Goal: Task Accomplishment & Management: Manage account settings

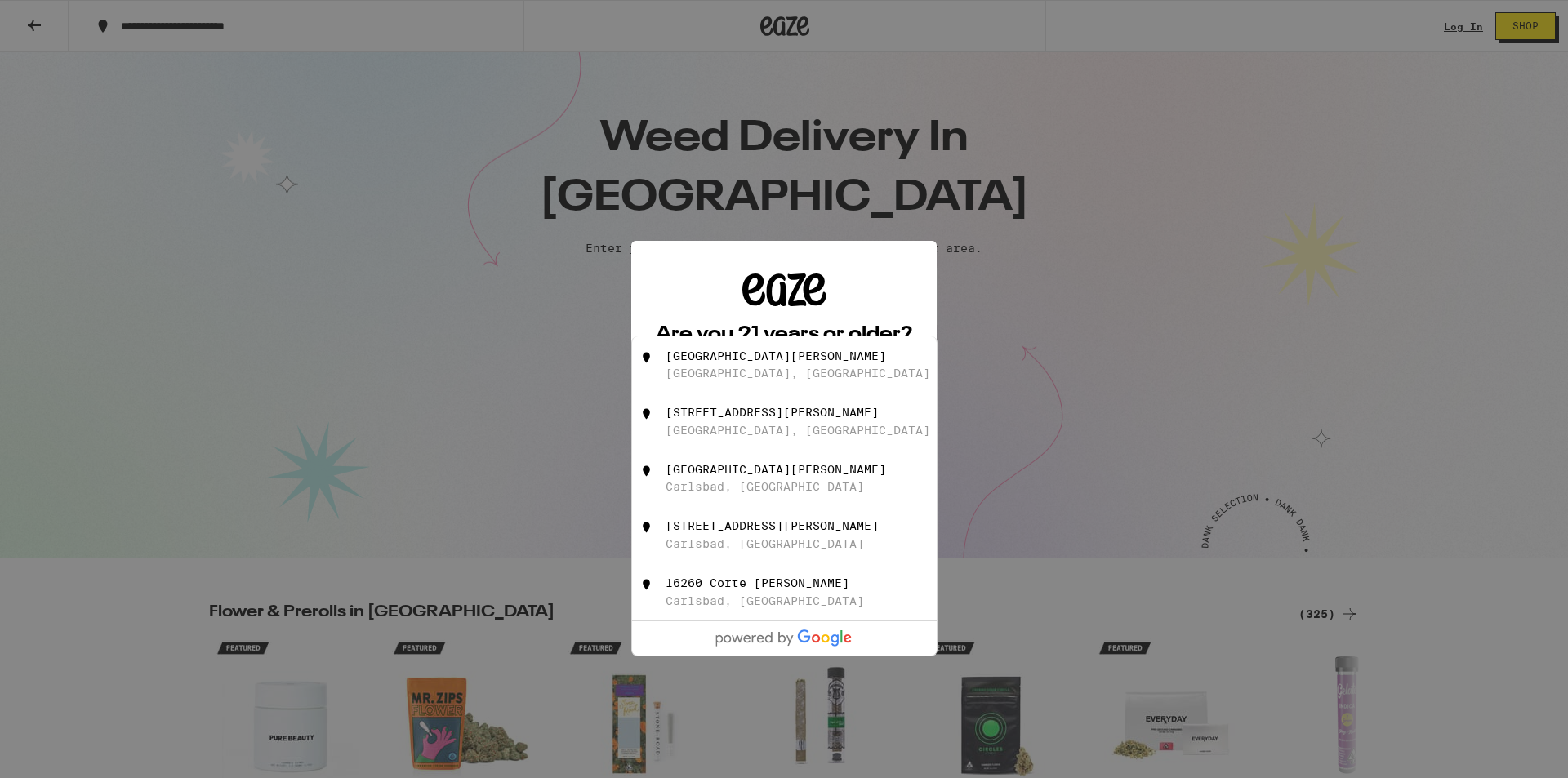
click at [821, 368] on div "16260 Segovia Court San Diego, CA" at bounding box center [811, 365] width 291 height 31
type input "16260 Segovia Court, San Diego, CA"
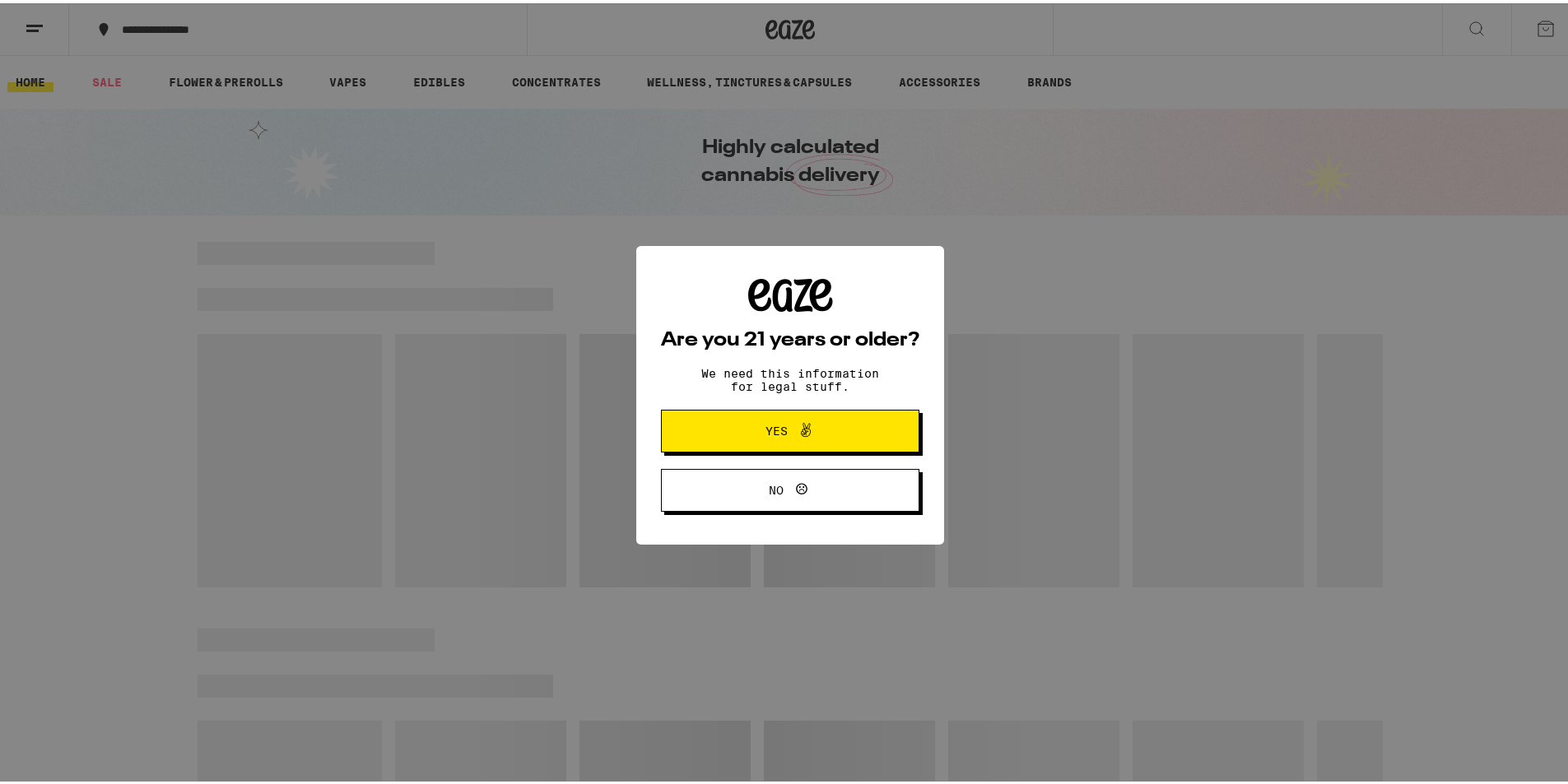
click at [803, 438] on icon at bounding box center [805, 426] width 20 height 20
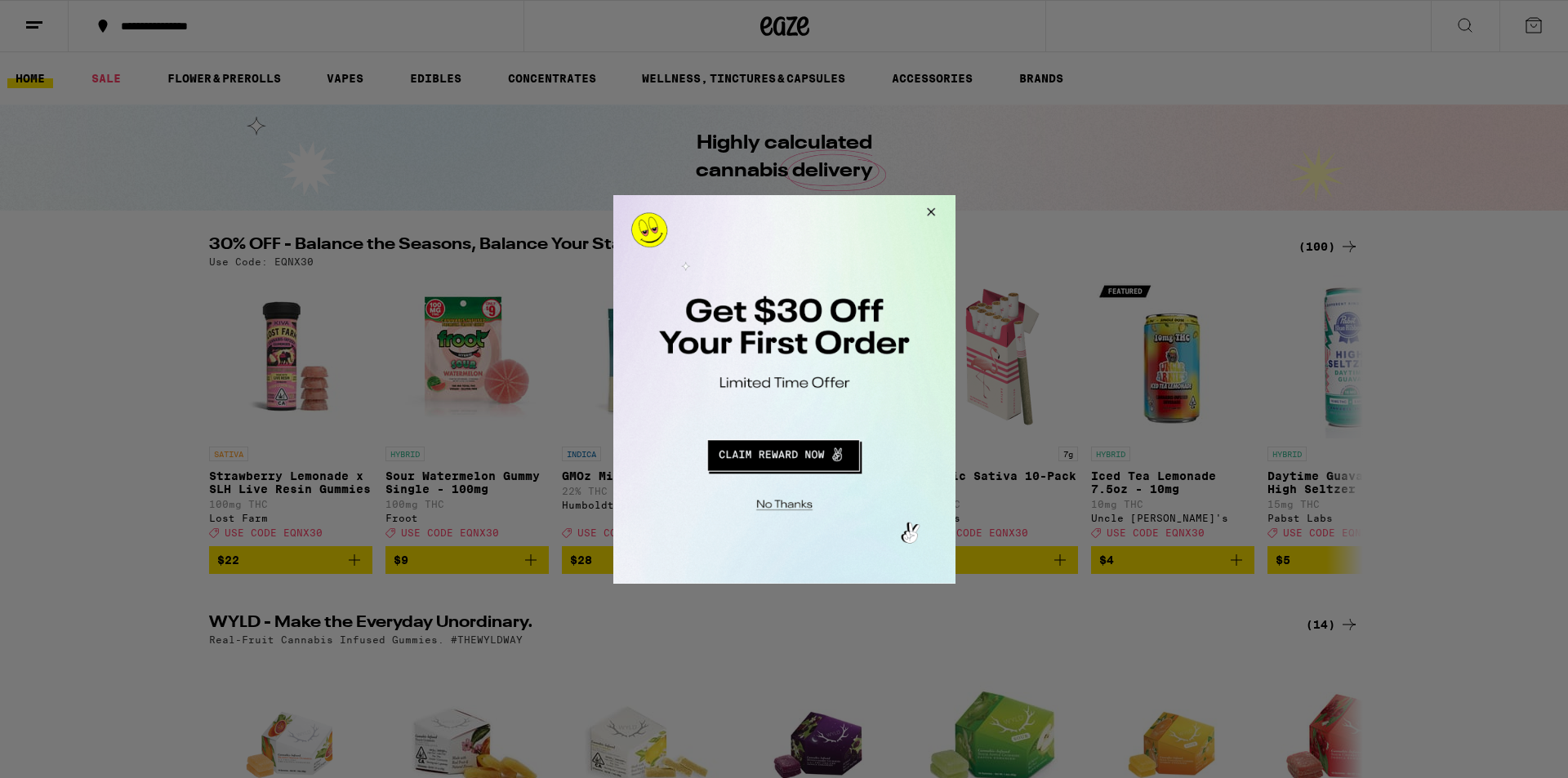
click at [785, 465] on button "Redirect to URL" at bounding box center [783, 453] width 284 height 40
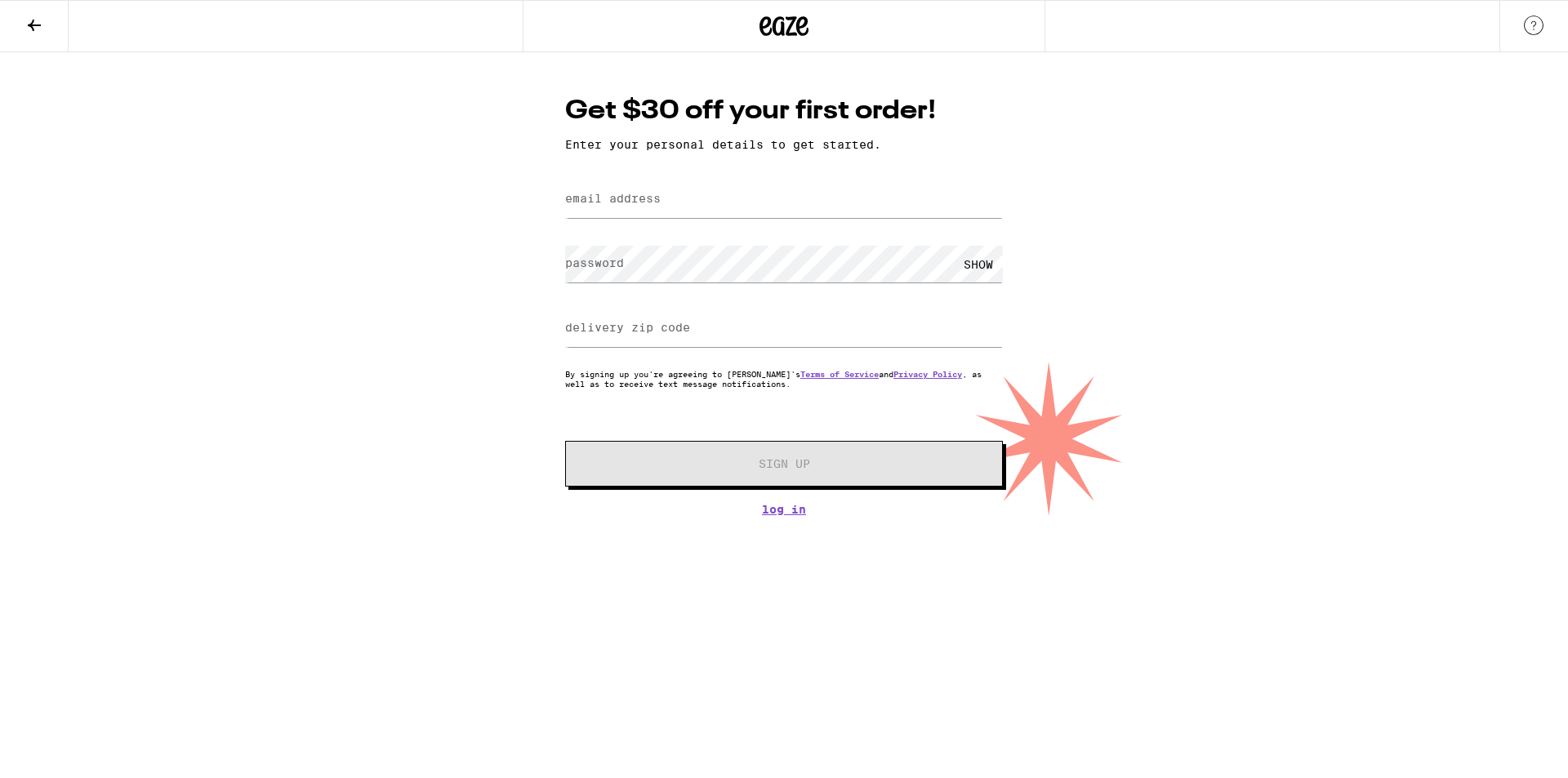
click at [619, 224] on form "email address password SHOW delivery zip code By signing up you're agreeing to …" at bounding box center [784, 332] width 438 height 312
click at [622, 211] on input "email address" at bounding box center [784, 200] width 438 height 37
type input "[EMAIL_ADDRESS][DOMAIN_NAME]"
click at [721, 343] on input "delivery zip code" at bounding box center [784, 329] width 438 height 37
type input "92129"
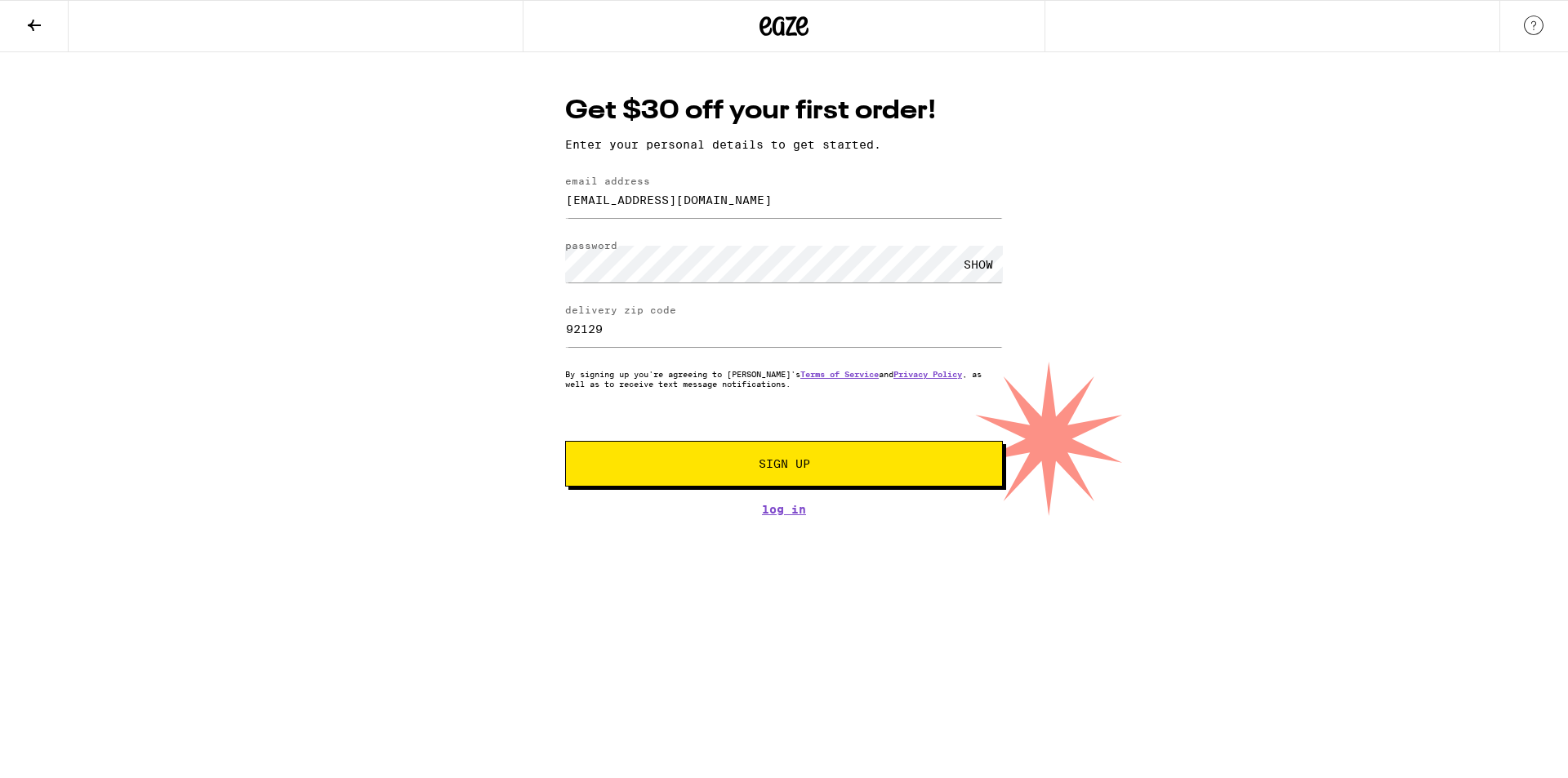
click at [717, 448] on button "Sign Up" at bounding box center [784, 464] width 438 height 46
click at [964, 270] on div "SHOW" at bounding box center [978, 265] width 49 height 37
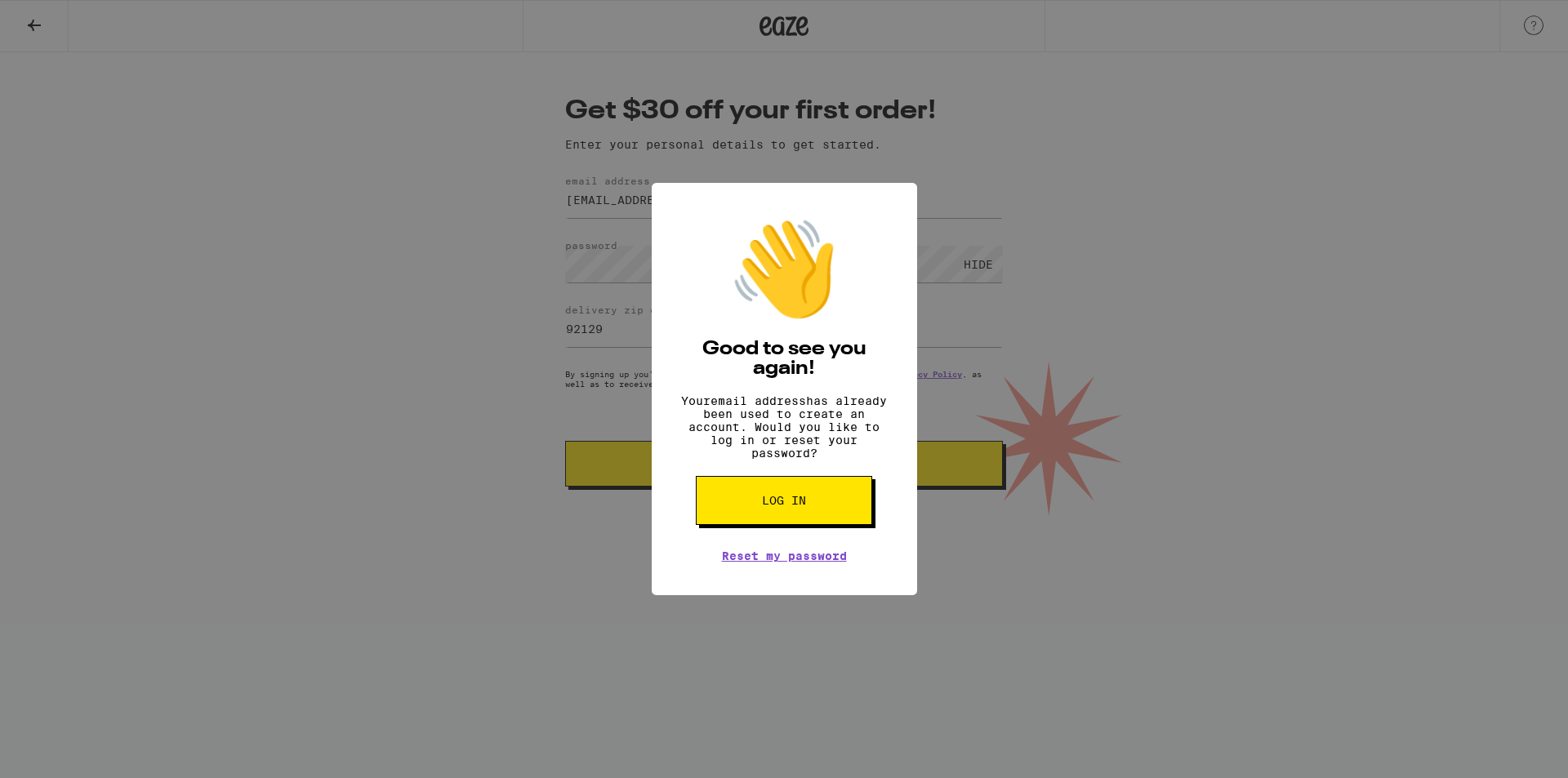
click at [1091, 433] on div "👋 Good to see you again! Your email address has already been used to create an …" at bounding box center [784, 389] width 1568 height 778
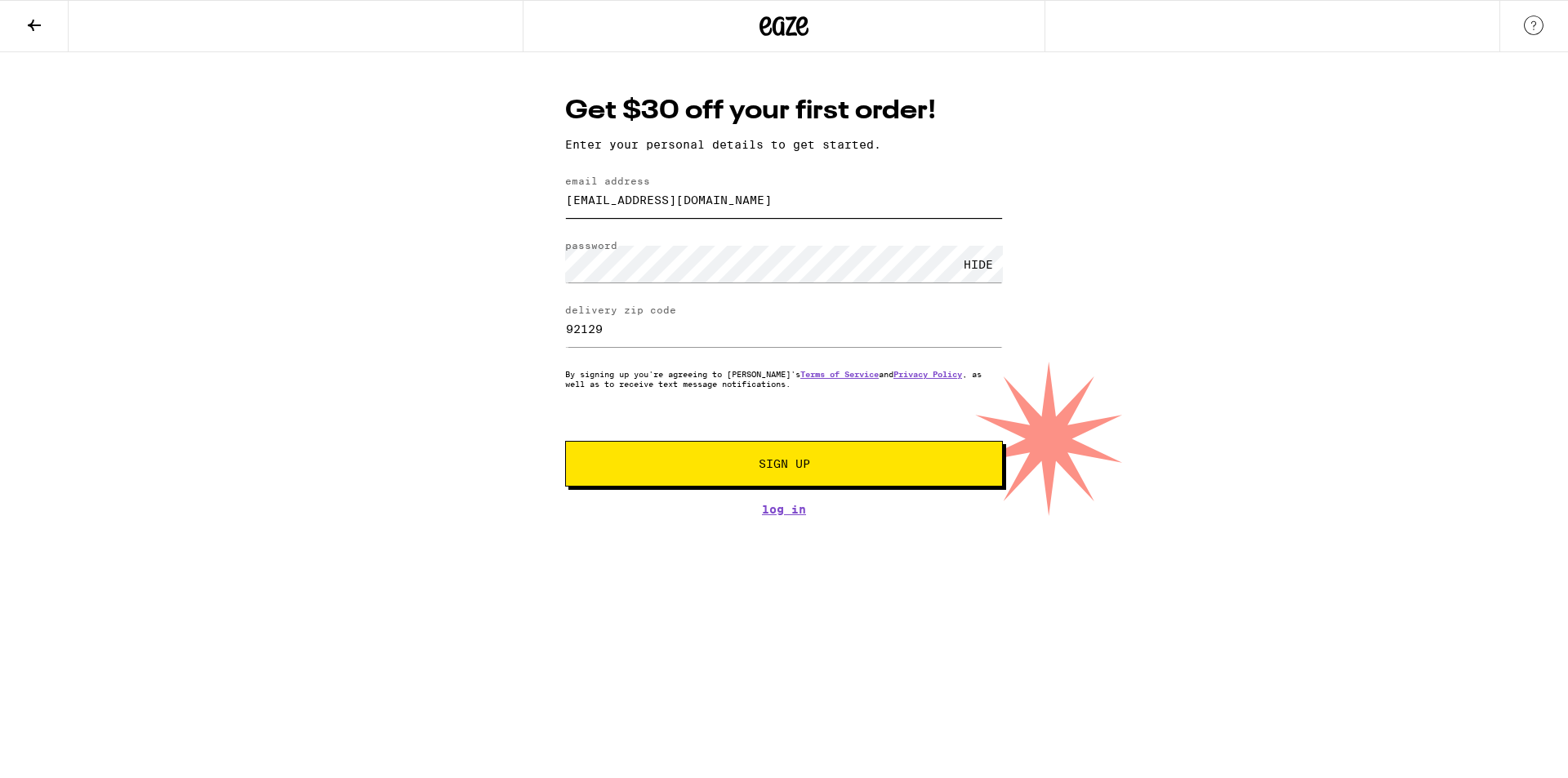
click at [688, 211] on input "[EMAIL_ADDRESS][DOMAIN_NAME]" at bounding box center [784, 200] width 438 height 37
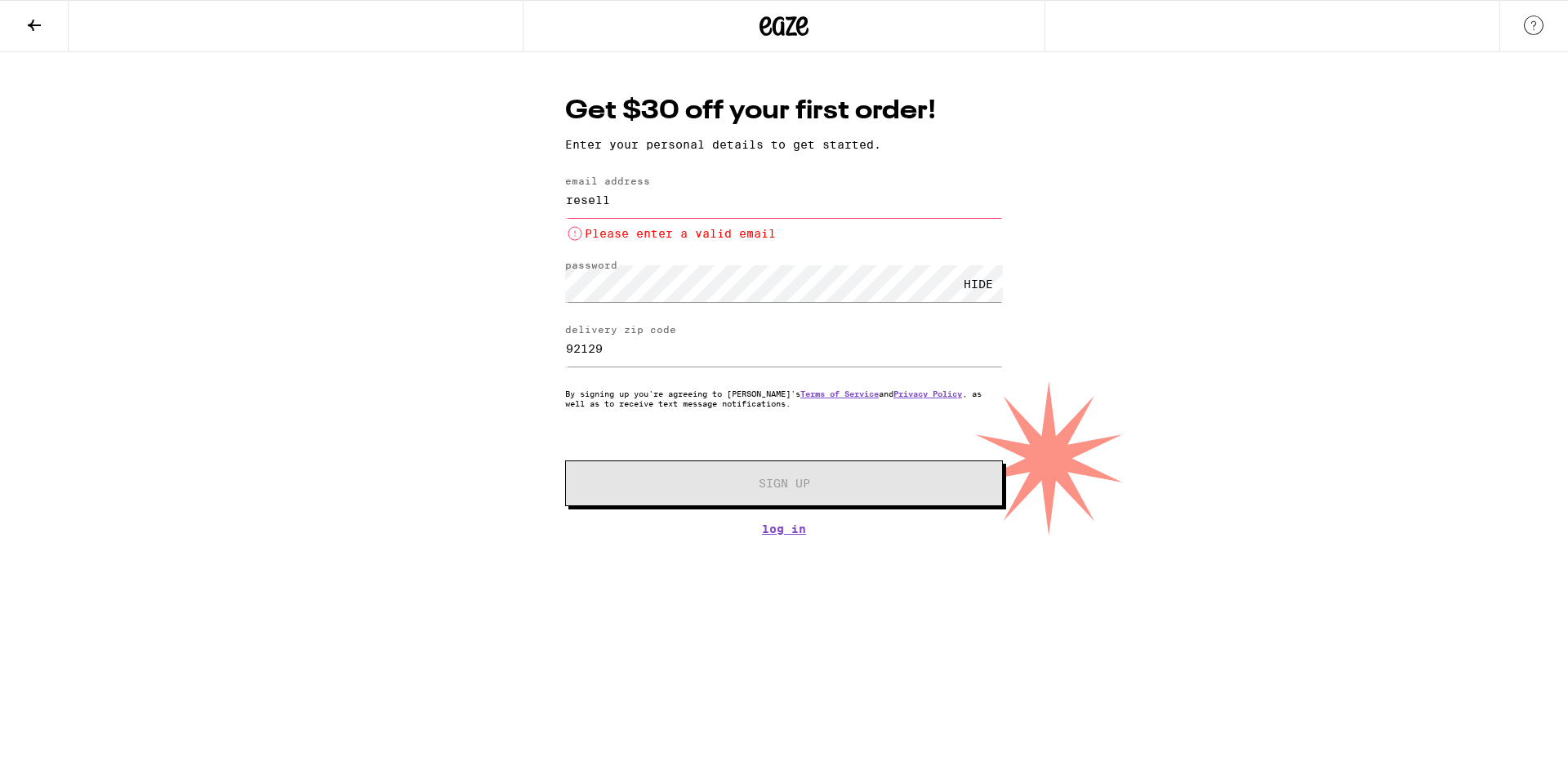
type input "[EMAIL_ADDRESS][DOMAIN_NAME]"
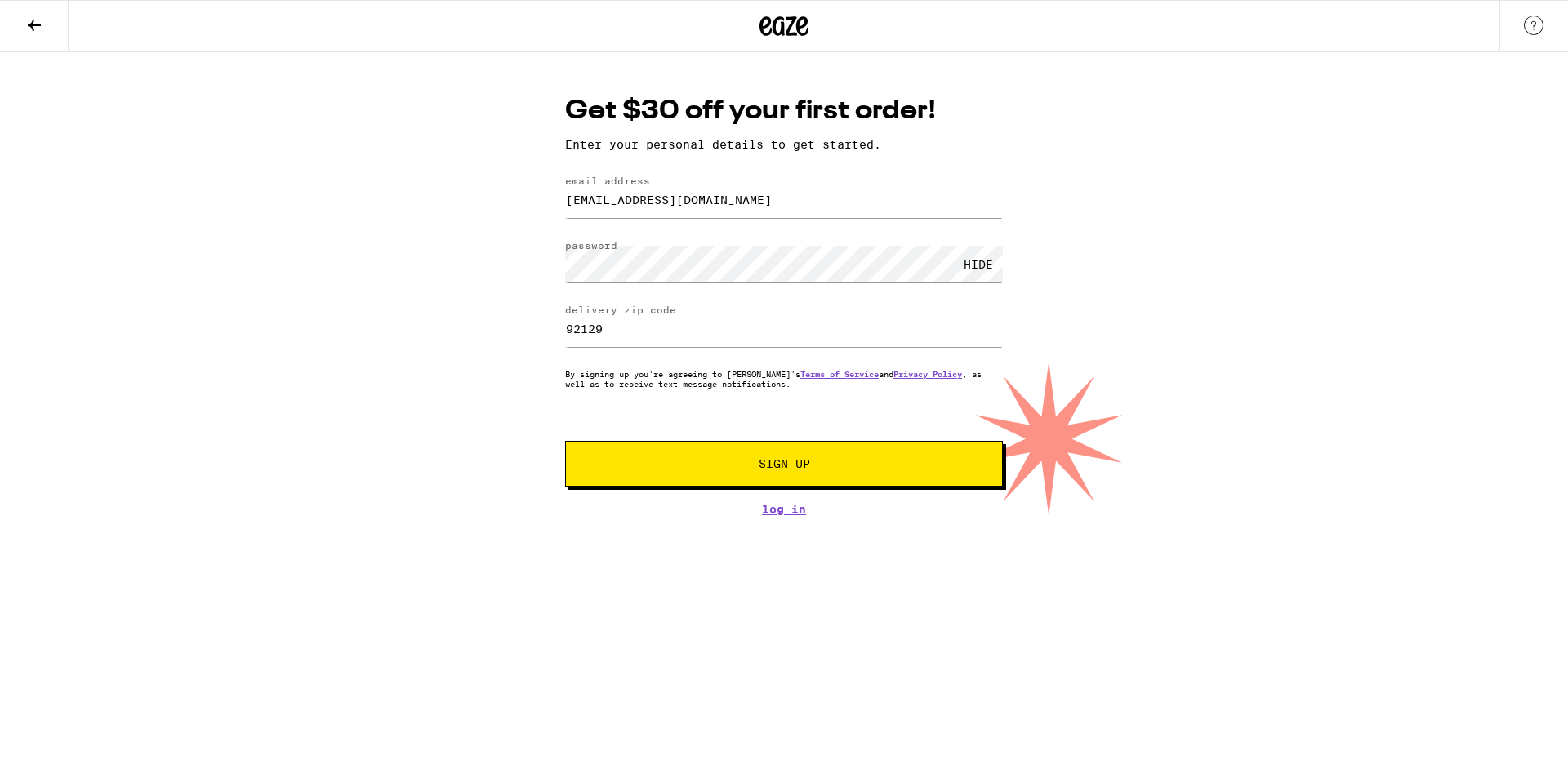
click at [725, 468] on span "Sign Up" at bounding box center [784, 464] width 325 height 11
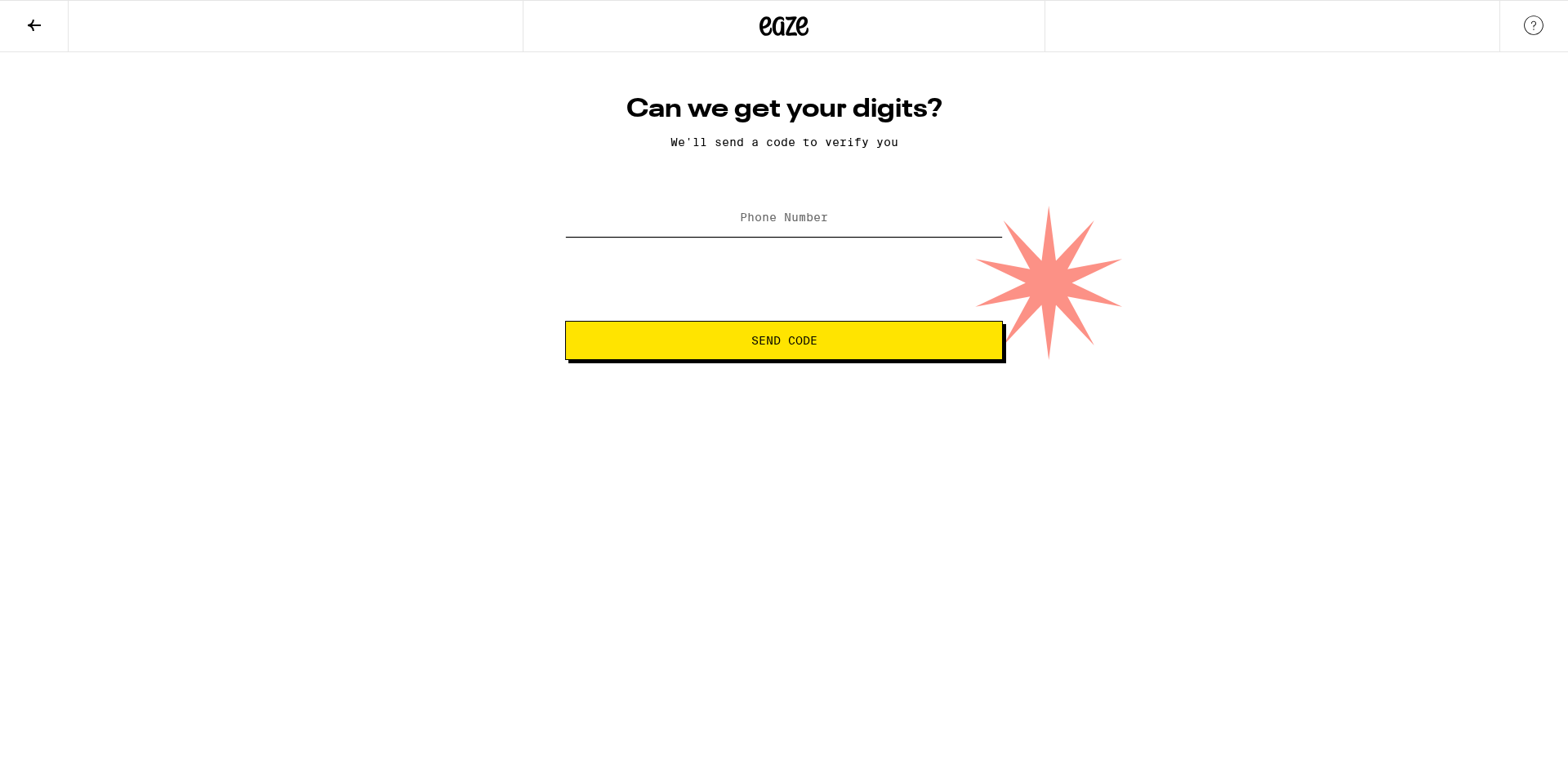
click at [713, 212] on input "Phone Number" at bounding box center [784, 218] width 438 height 37
type input "[PHONE_NUMBER]"
click at [764, 354] on button "Send Code" at bounding box center [784, 340] width 438 height 40
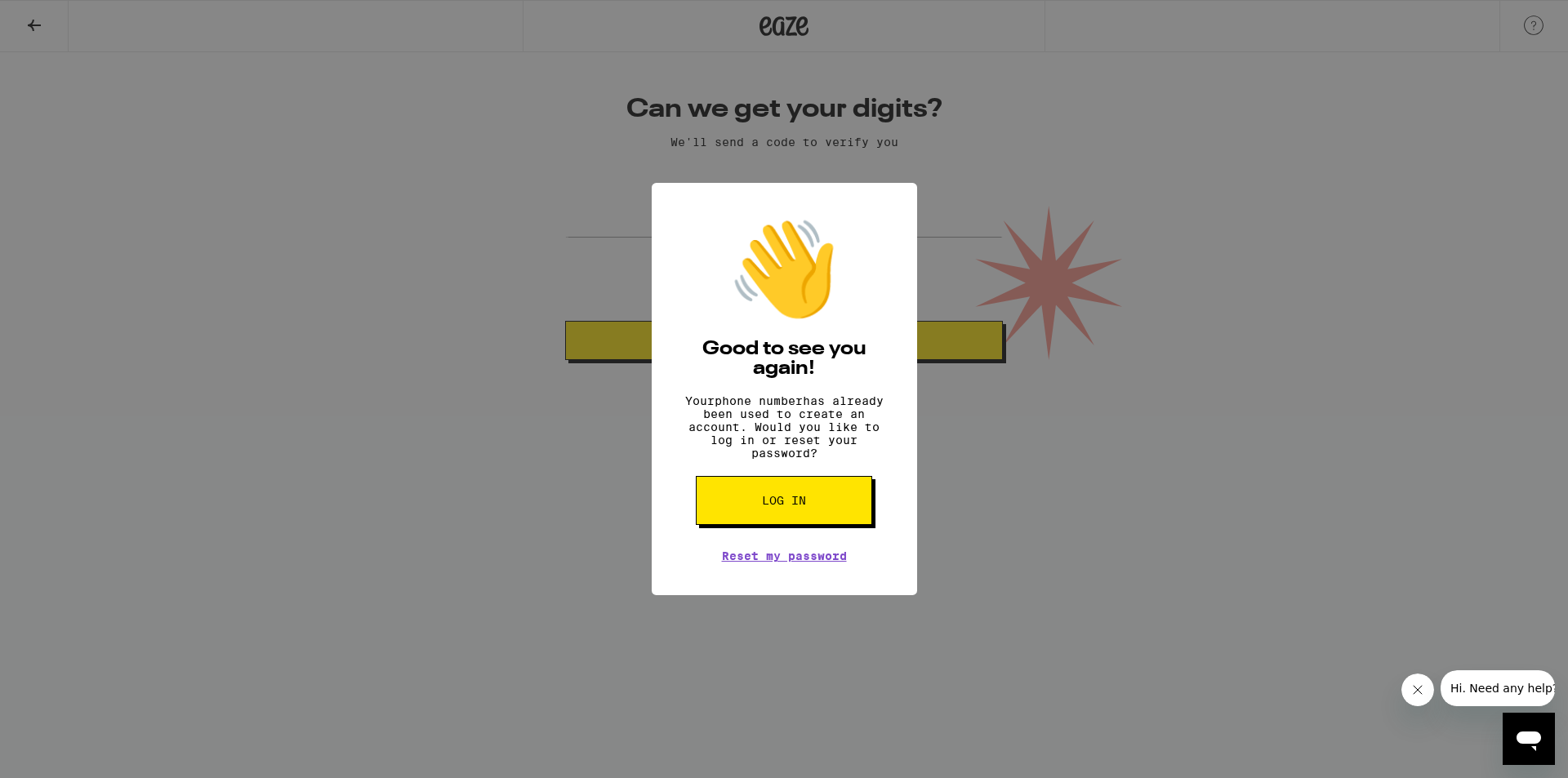
click at [800, 585] on div "👋 Good to see you again! Your phone number has already been used to create an a…" at bounding box center [784, 389] width 265 height 413
click at [813, 563] on link "Reset my password" at bounding box center [784, 556] width 125 height 13
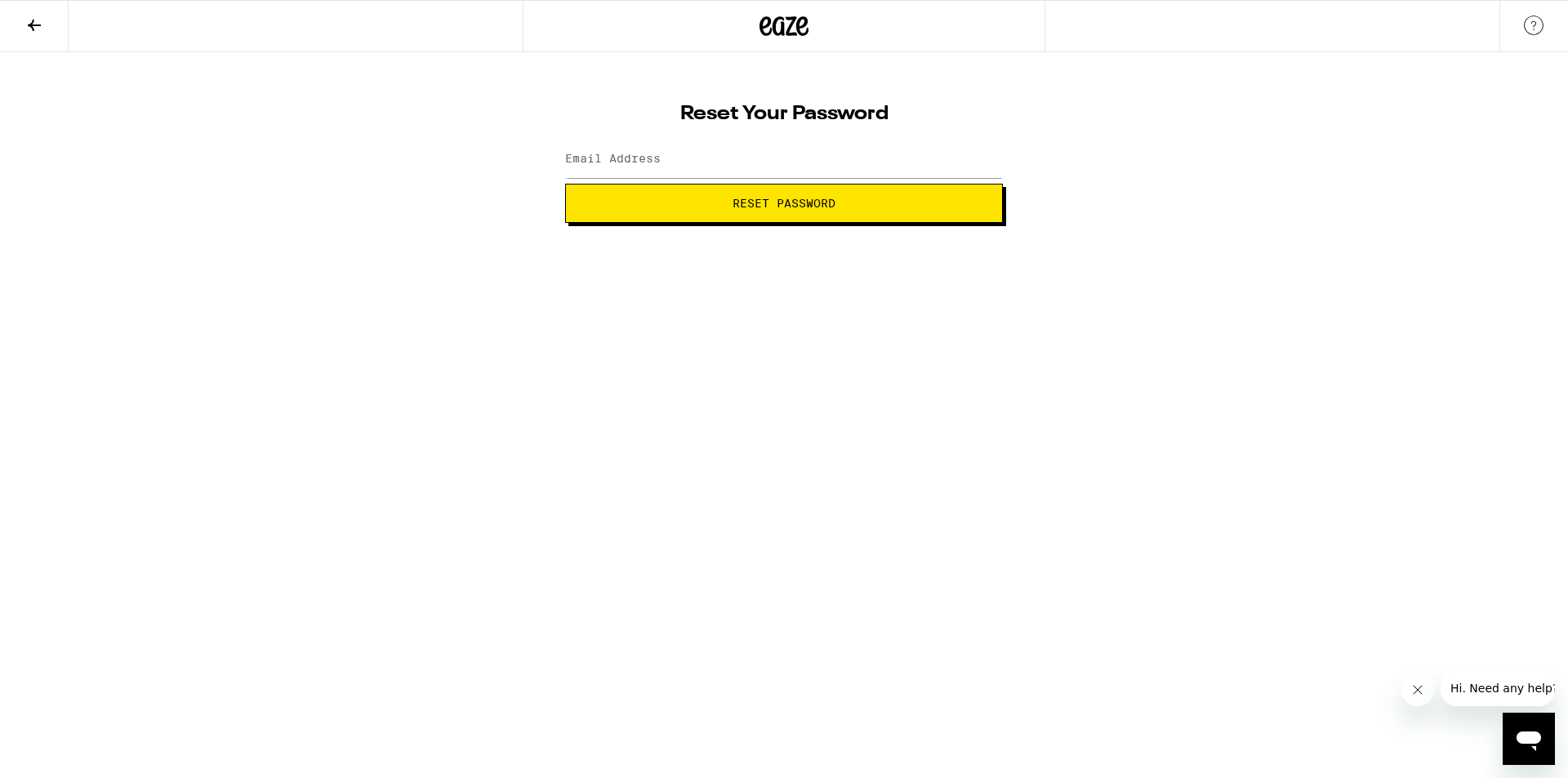
click at [812, 223] on html "Reset Your Password Email Address Reset Password Weed Delivery | Buy THC and CB…" at bounding box center [784, 112] width 1568 height 223
click at [668, 157] on input "Email Address" at bounding box center [784, 159] width 438 height 37
type input "[EMAIL_ADDRESS][DOMAIN_NAME]"
click at [696, 205] on span "Reset Password" at bounding box center [784, 203] width 410 height 11
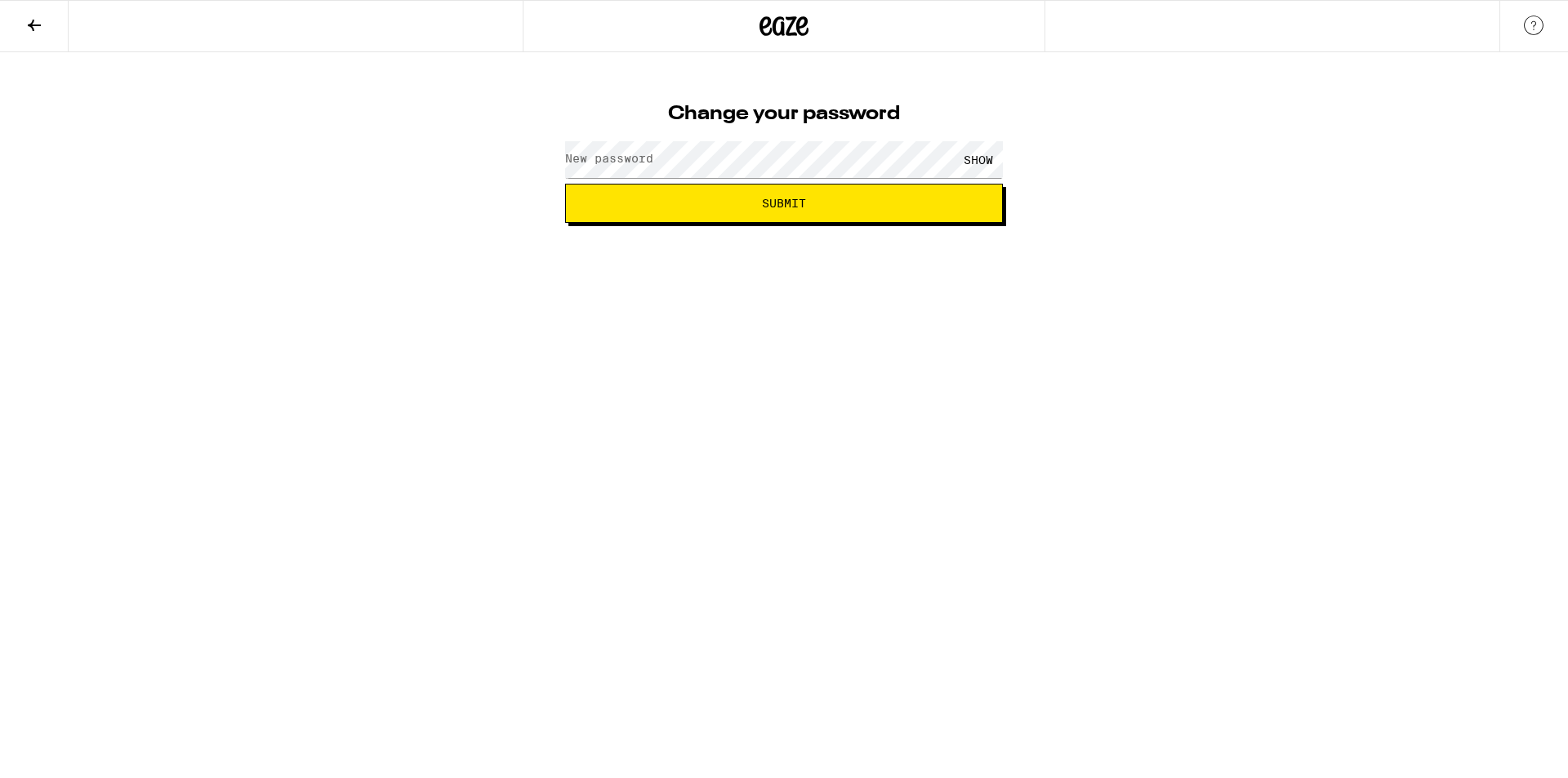
click at [680, 154] on form "New password SHOW Submit" at bounding box center [784, 179] width 438 height 88
click at [983, 161] on div "SHOW" at bounding box center [978, 159] width 49 height 37
click at [805, 205] on span "Submit" at bounding box center [784, 203] width 44 height 11
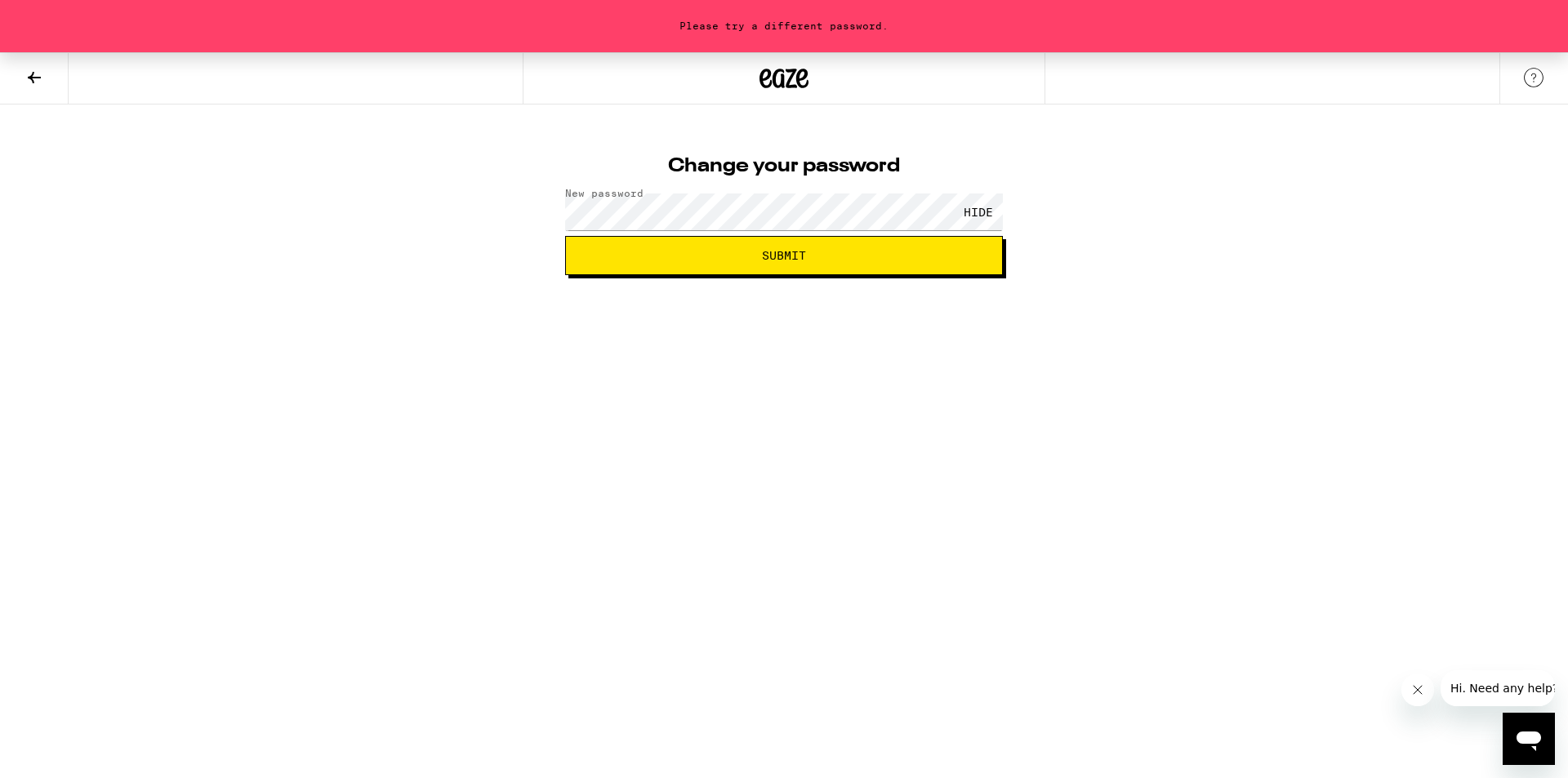
click at [11, 66] on button at bounding box center [34, 79] width 68 height 52
click at [18, 67] on button at bounding box center [34, 79] width 68 height 52
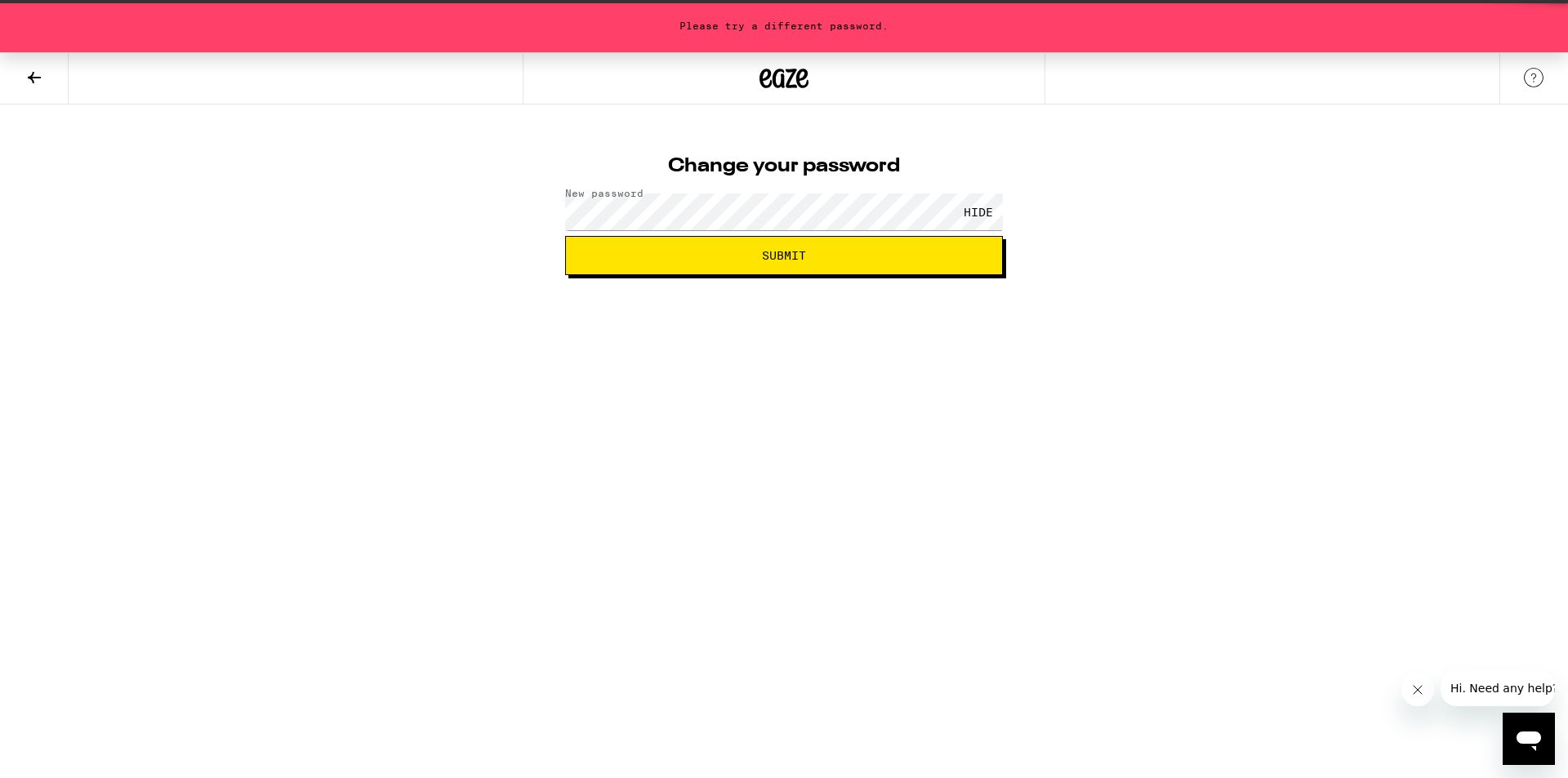
click at [18, 67] on button at bounding box center [34, 79] width 68 height 52
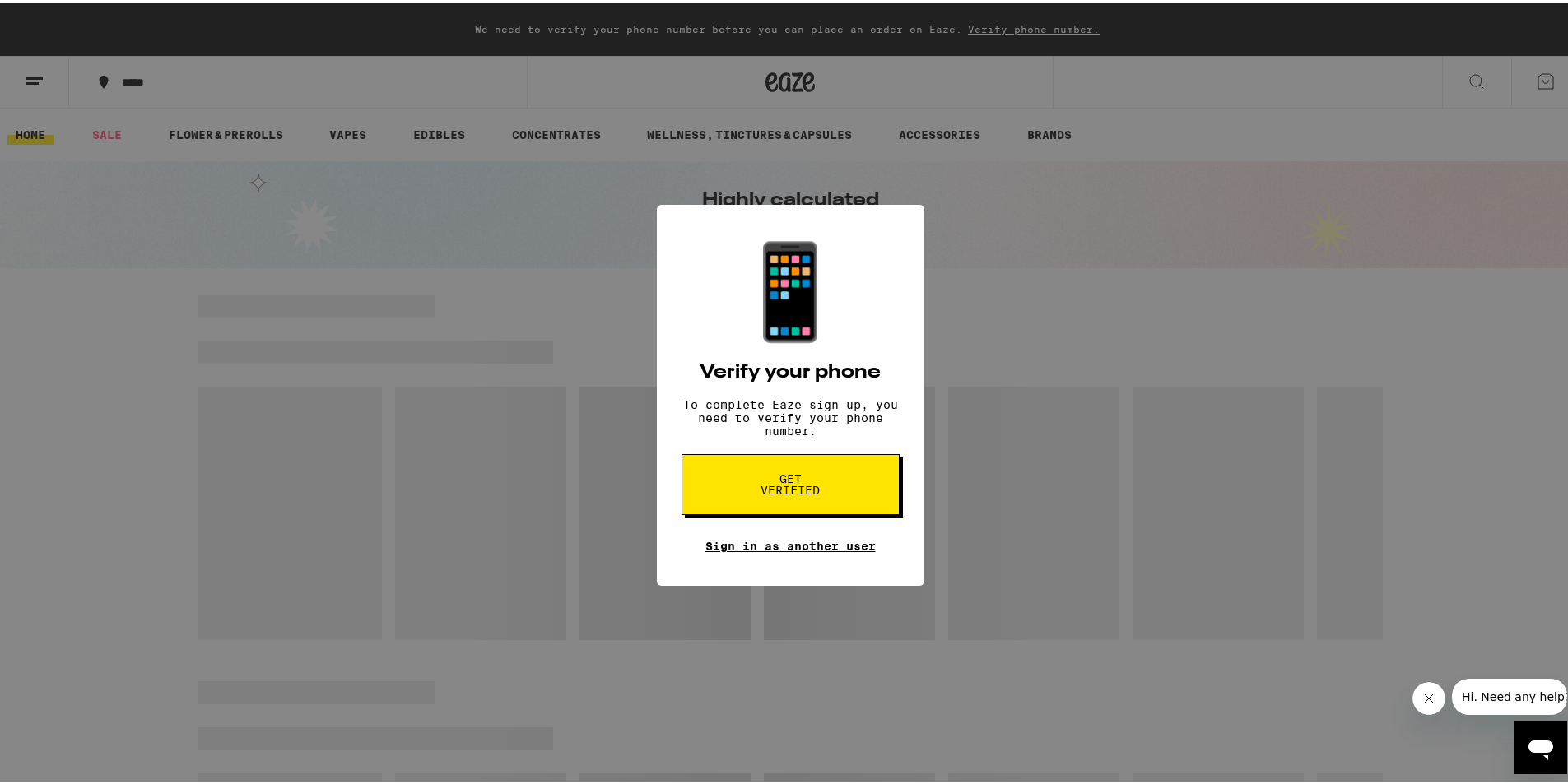
click at [776, 550] on link "Sign in as another user" at bounding box center [790, 543] width 170 height 13
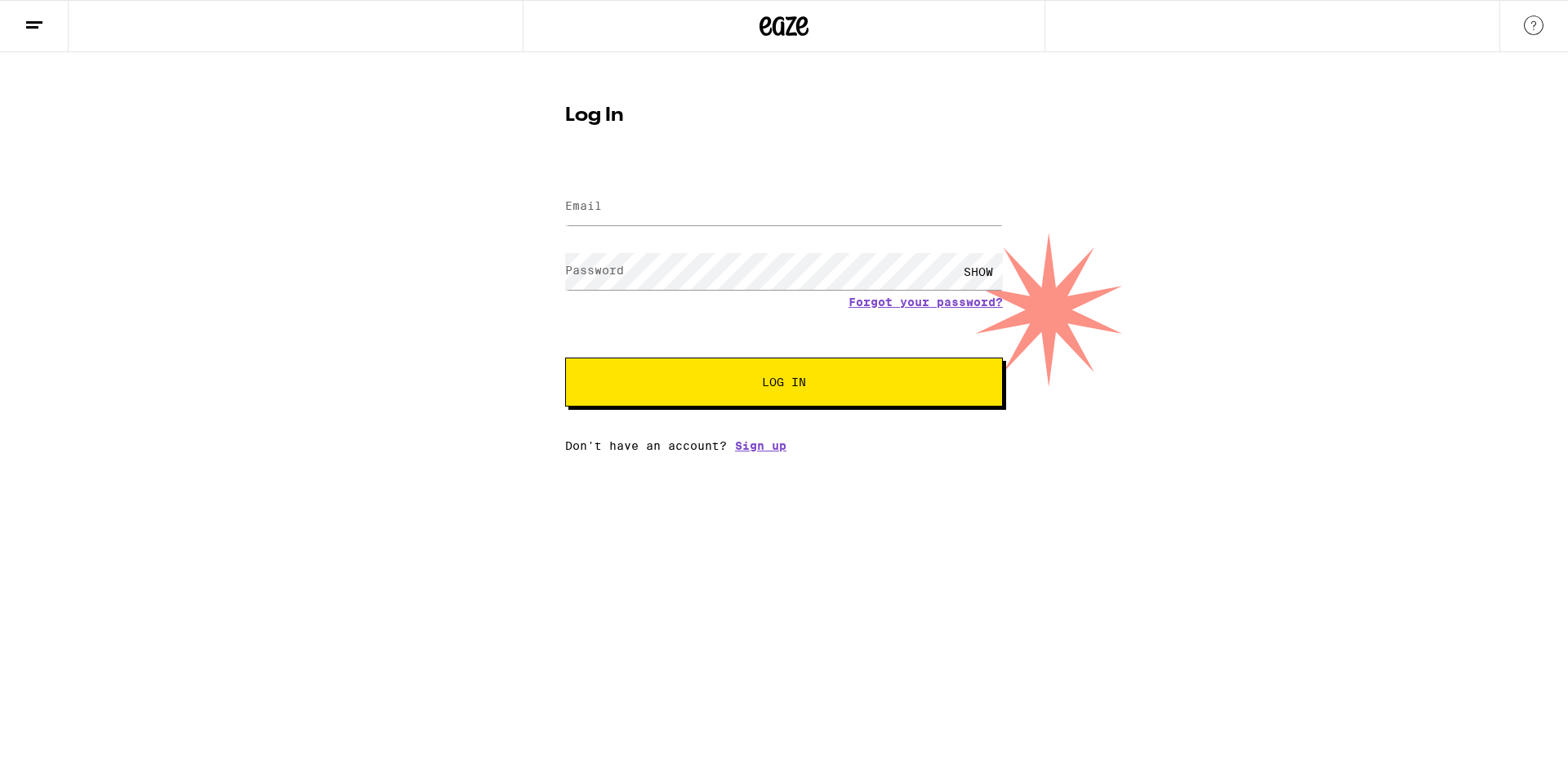
click at [641, 229] on div at bounding box center [784, 206] width 438 height 48
click at [653, 203] on input "Email" at bounding box center [784, 207] width 438 height 37
type input "[EMAIL_ADDRESS][DOMAIN_NAME]"
click at [721, 384] on span "Log In" at bounding box center [784, 382] width 305 height 11
